Goal: Task Accomplishment & Management: Complete application form

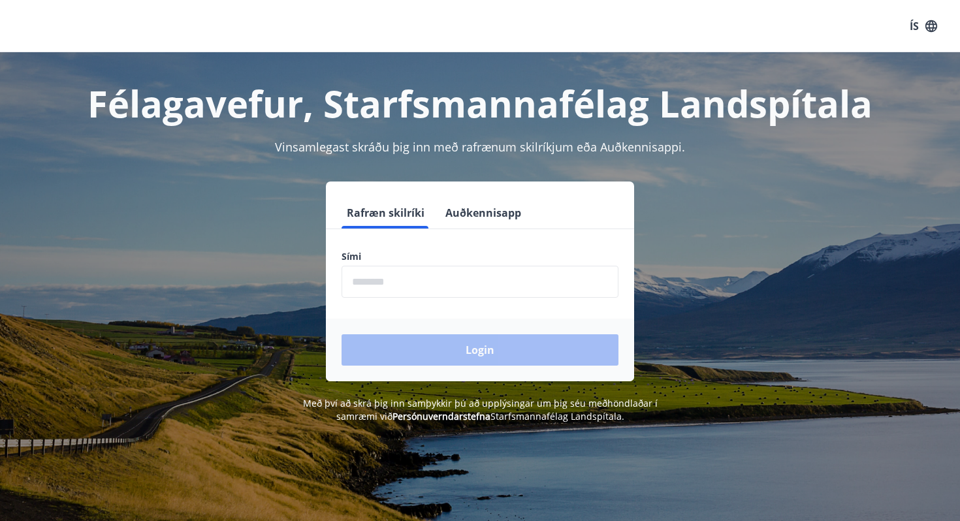
click at [492, 216] on button "Auðkennisapp" at bounding box center [483, 212] width 86 height 31
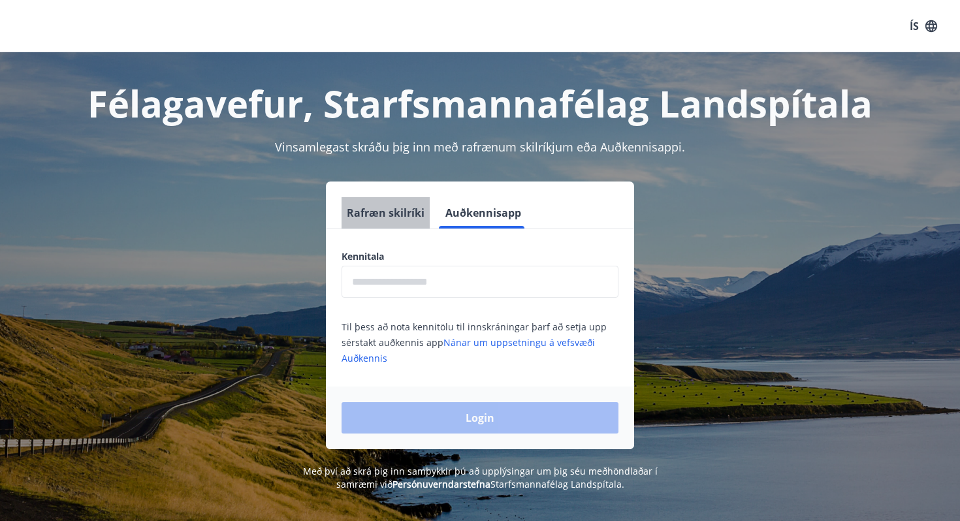
click at [404, 210] on button "Rafræn skilríki" at bounding box center [385, 212] width 88 height 31
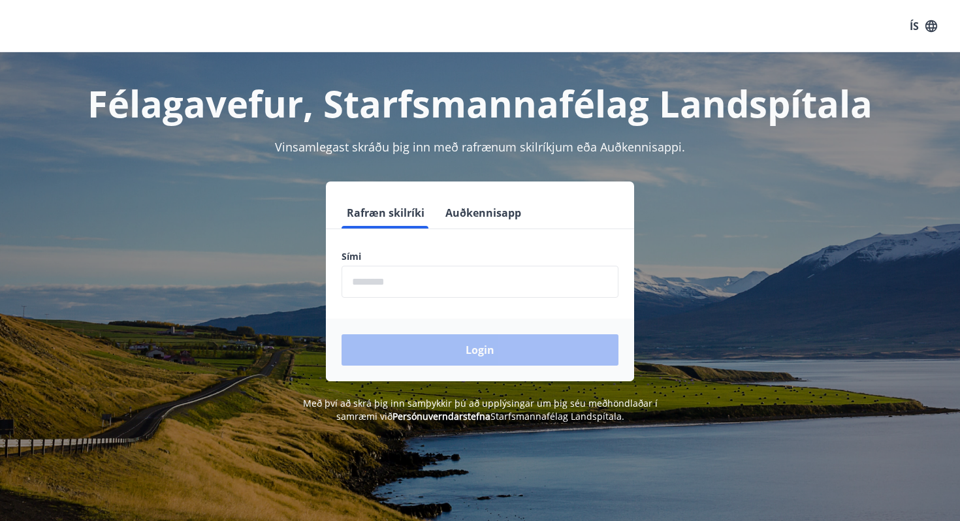
click at [414, 274] on input "phone" at bounding box center [479, 282] width 277 height 32
click at [439, 365] on div "Login" at bounding box center [480, 350] width 308 height 63
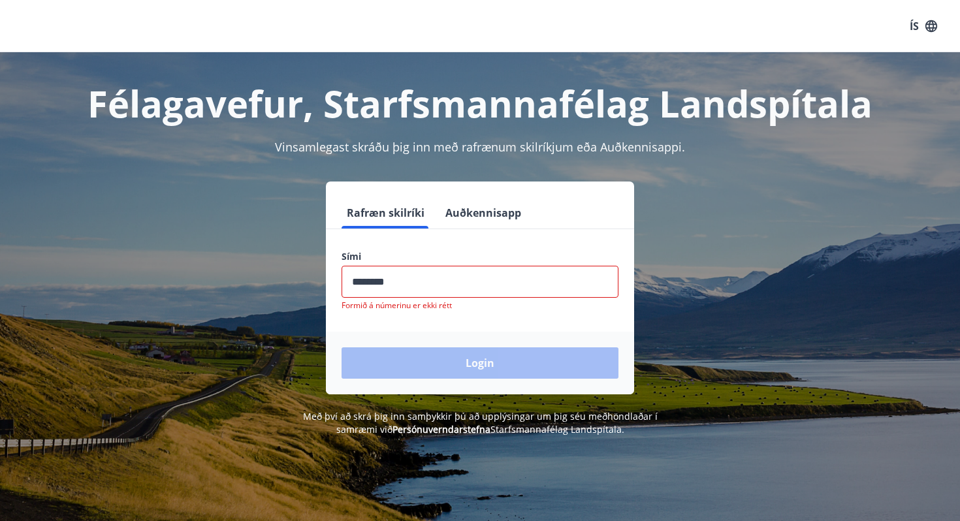
click at [447, 296] on input "phone" at bounding box center [479, 282] width 277 height 32
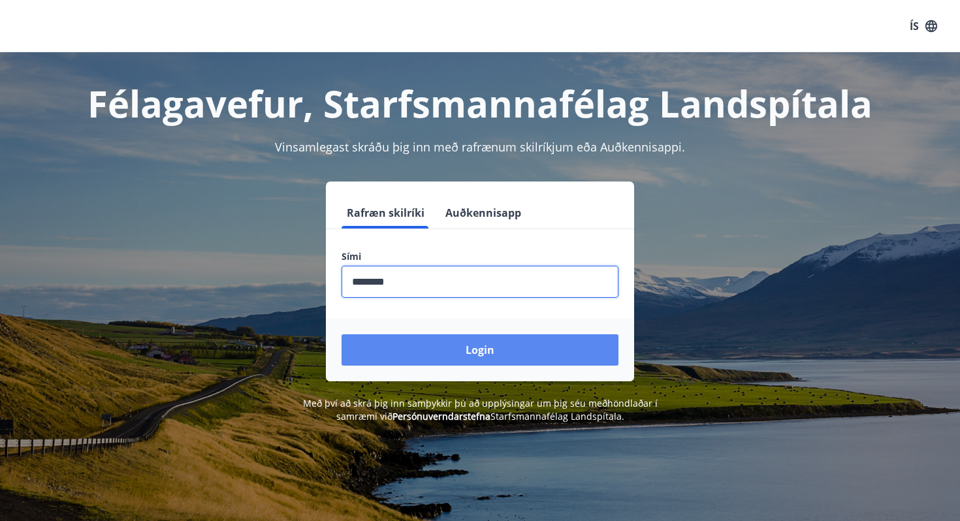
type input "********"
click at [509, 358] on button "Login" at bounding box center [479, 349] width 277 height 31
